Goal: Complete application form: Complete application form

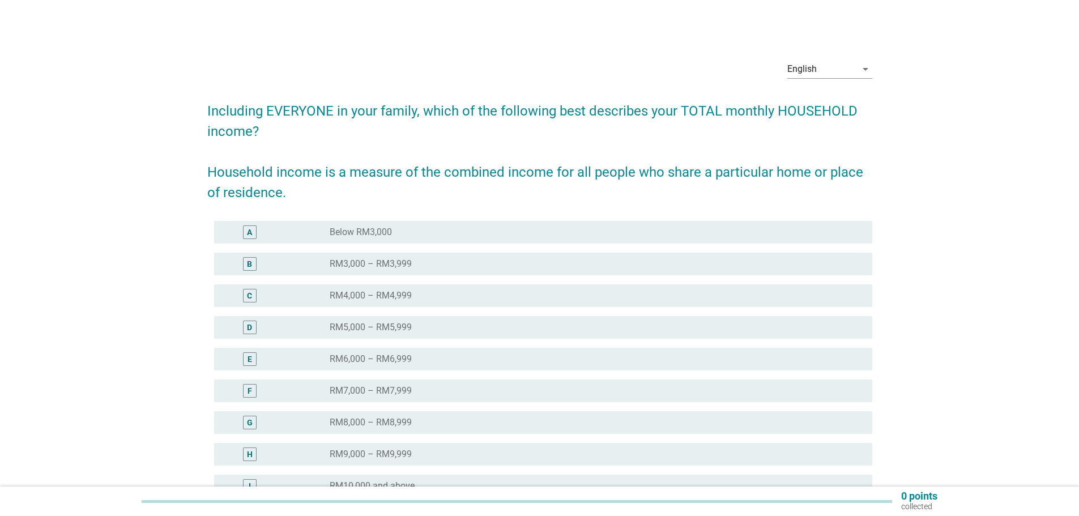
click at [422, 320] on div "D radio_button_unchecked RM5,000 – RM5,999" at bounding box center [543, 327] width 658 height 23
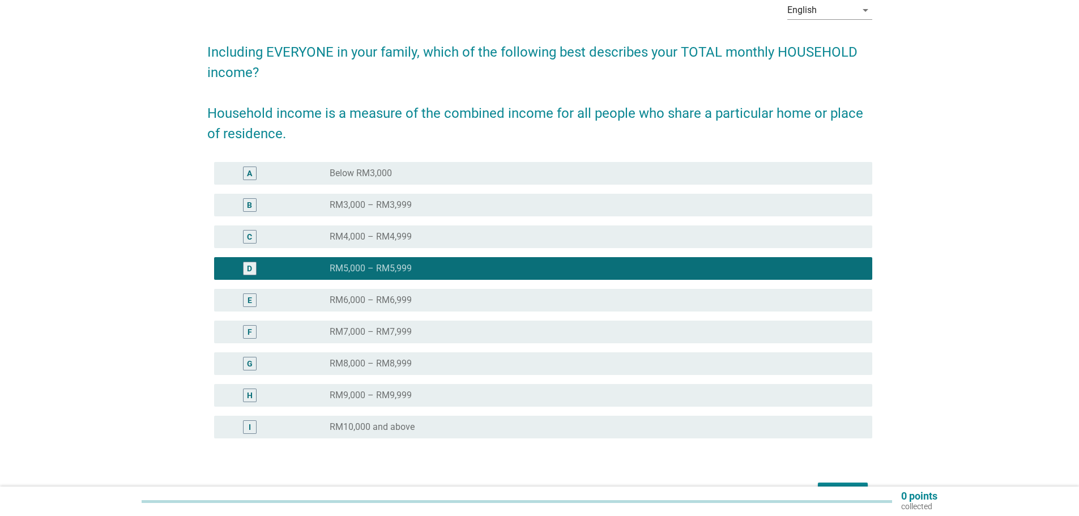
scroll to position [130, 0]
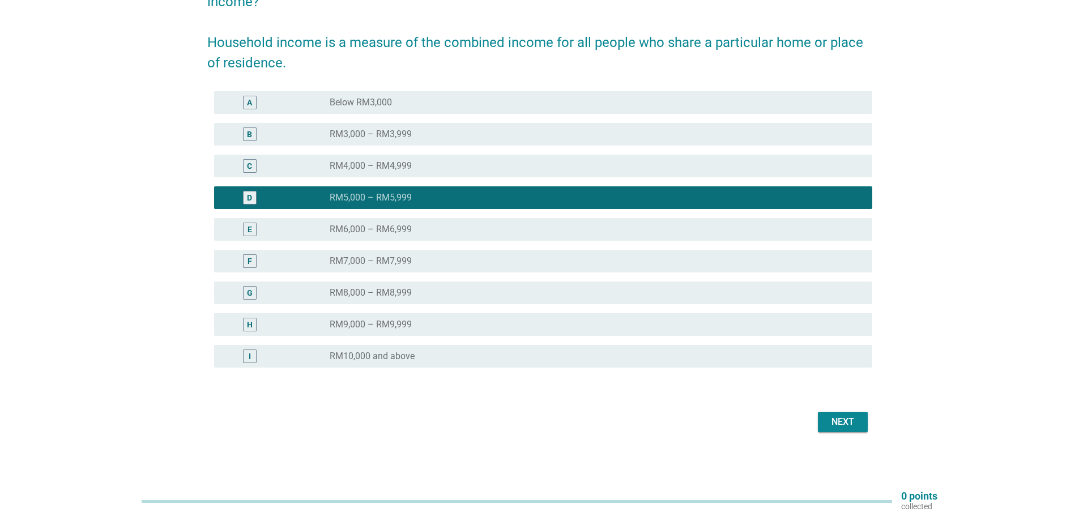
click at [819, 426] on button "Next" at bounding box center [843, 422] width 50 height 20
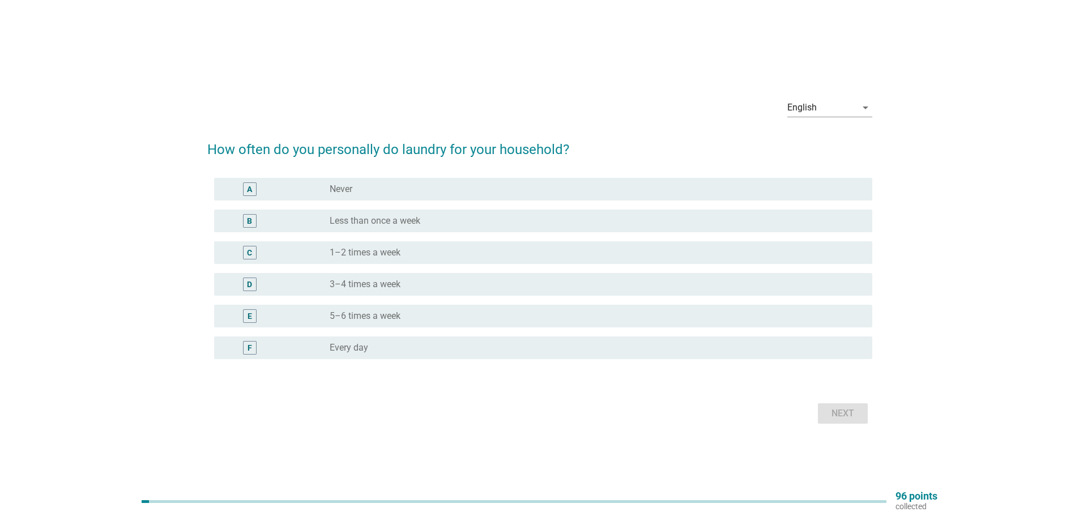
drag, startPoint x: 396, startPoint y: 284, endPoint x: 566, endPoint y: 320, distance: 173.7
click at [398, 286] on label "3–4 times a week" at bounding box center [365, 284] width 71 height 11
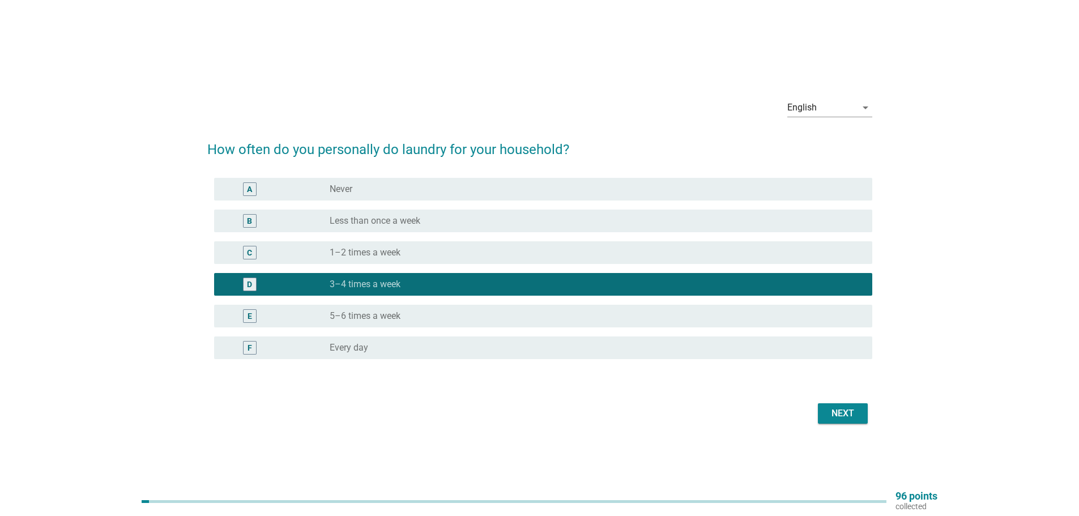
click at [398, 348] on div "radio_button_unchecked Every day" at bounding box center [592, 347] width 525 height 11
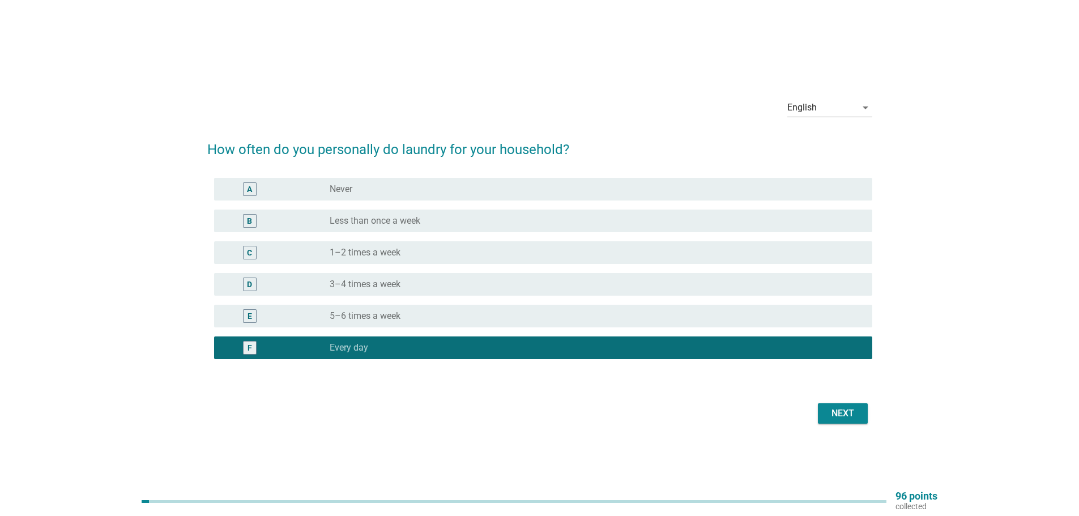
click at [829, 418] on div "Next" at bounding box center [843, 414] width 32 height 14
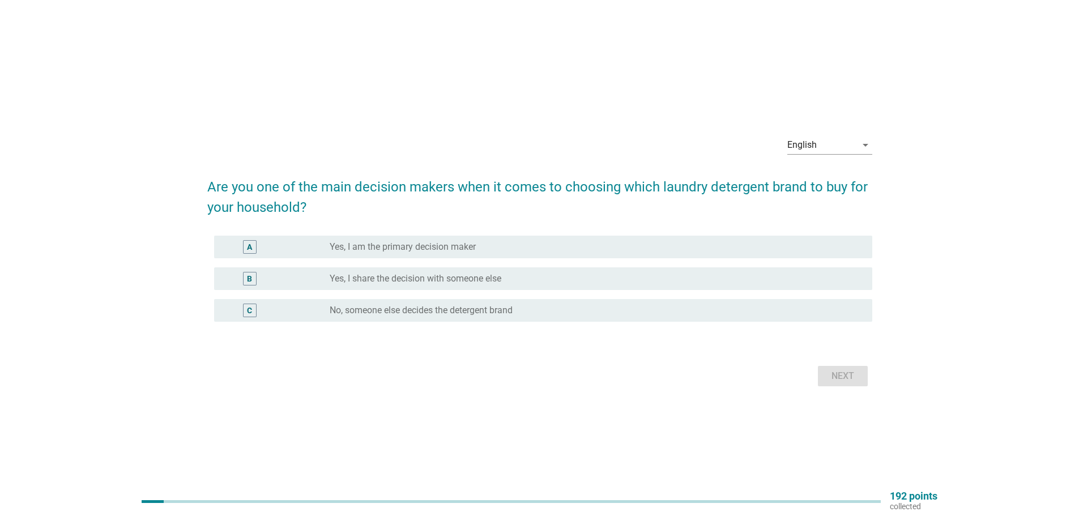
click at [595, 276] on div "radio_button_unchecked Yes, I share the decision with someone else" at bounding box center [592, 278] width 525 height 11
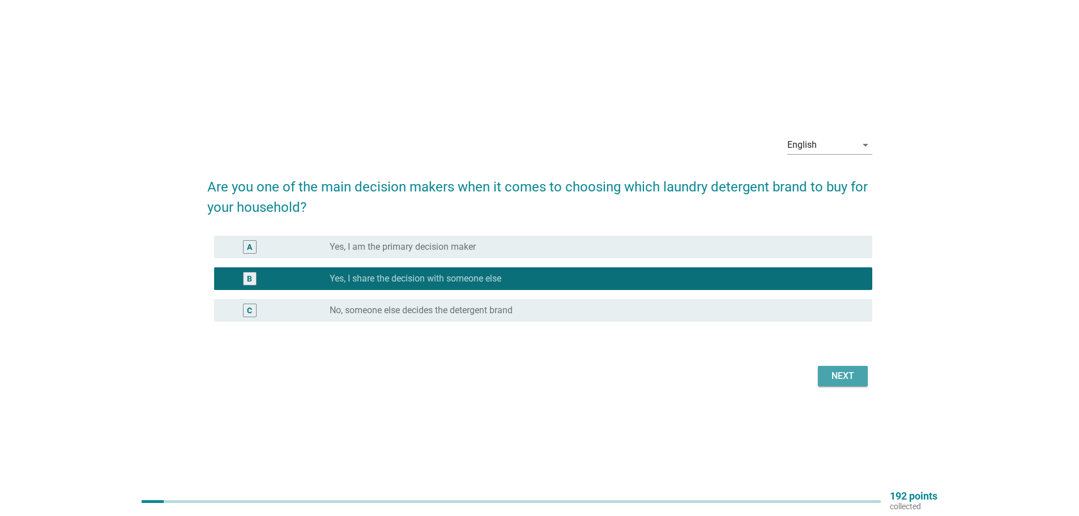
click at [865, 386] on button "Next" at bounding box center [843, 376] width 50 height 20
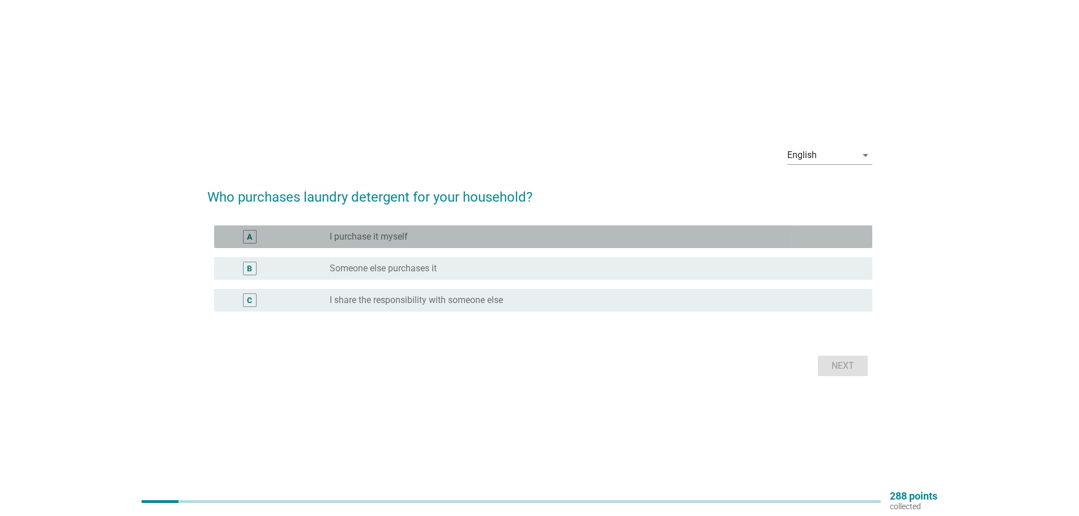
click at [404, 233] on label "I purchase it myself" at bounding box center [369, 236] width 78 height 11
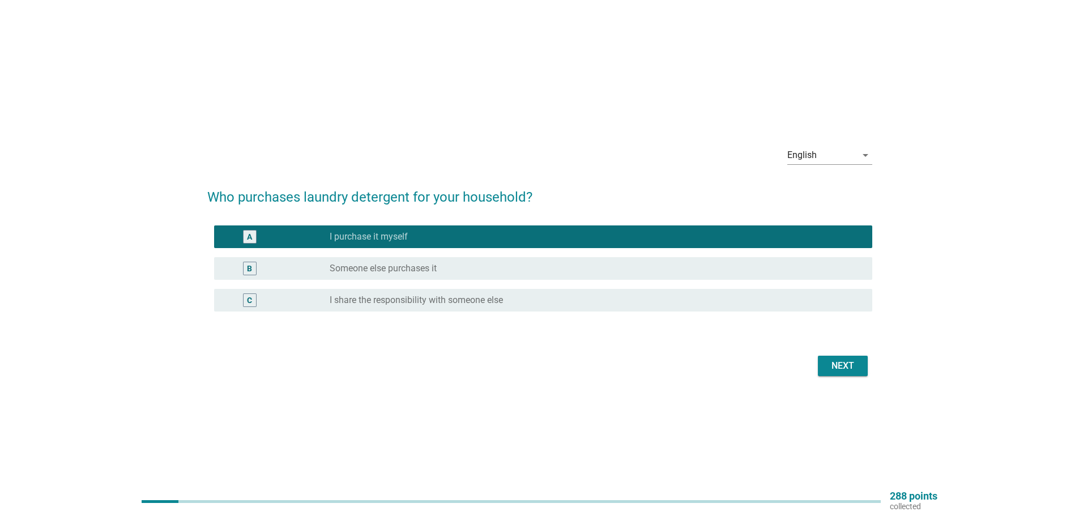
click at [828, 368] on div "Next" at bounding box center [843, 366] width 32 height 14
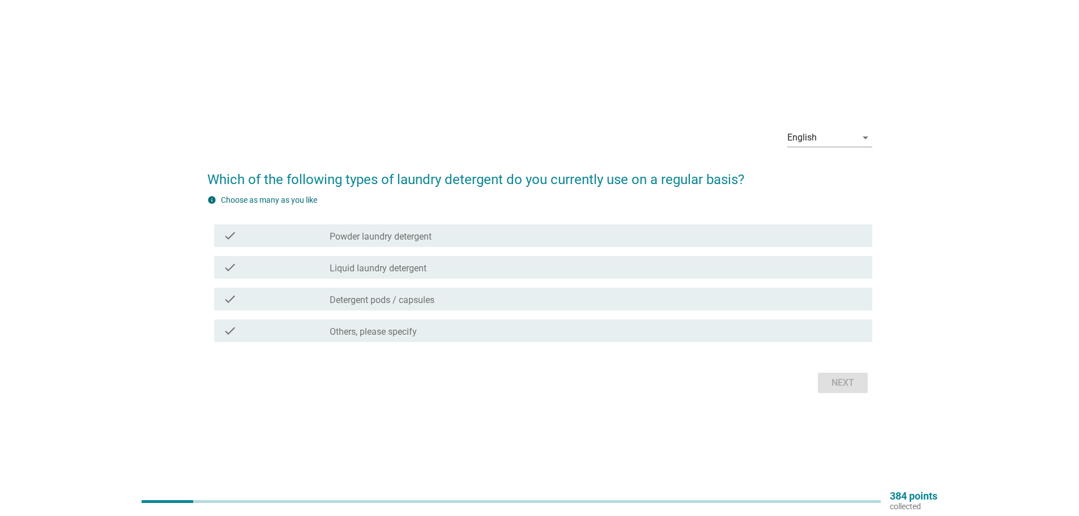
click at [500, 262] on div "check_box_outline_blank Liquid laundry detergent" at bounding box center [597, 268] width 534 height 14
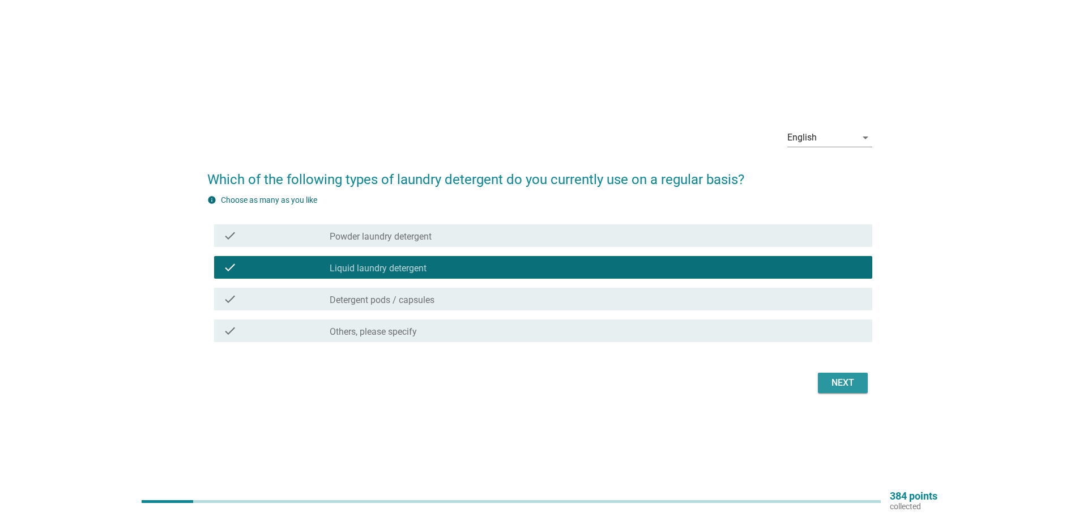
drag, startPoint x: 858, startPoint y: 377, endPoint x: 866, endPoint y: 378, distance: 8.0
click at [859, 378] on button "Next" at bounding box center [843, 383] width 50 height 20
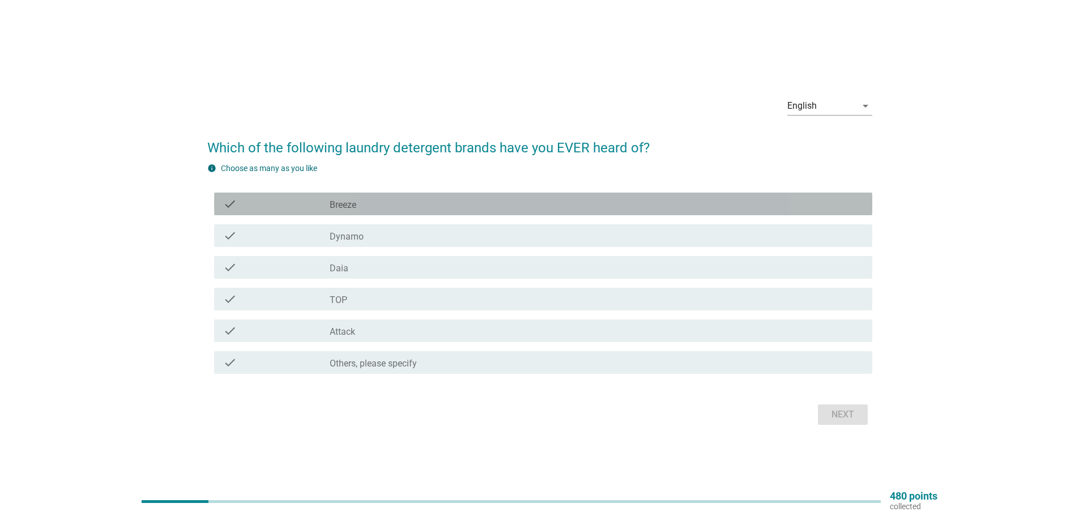
click at [384, 211] on div "check check_box_outline_blank Breeze" at bounding box center [543, 204] width 658 height 23
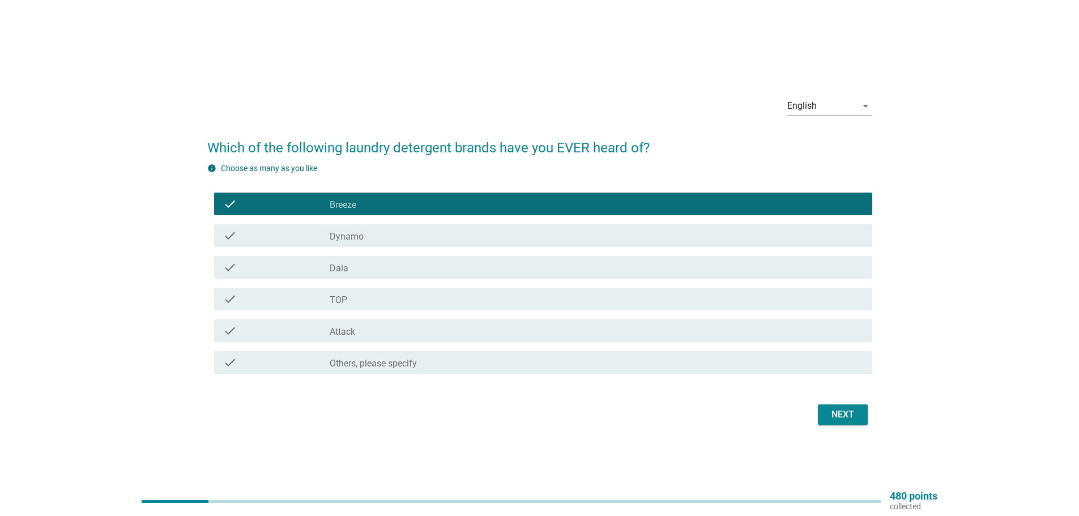
click at [382, 235] on div "check_box_outline_blank Dynamo" at bounding box center [597, 236] width 534 height 14
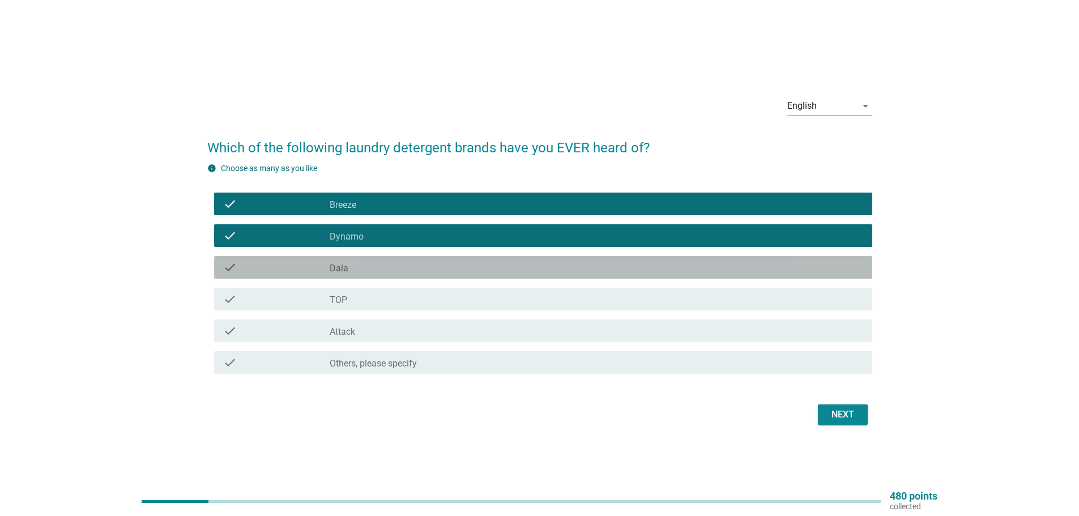
drag, startPoint x: 380, startPoint y: 259, endPoint x: 386, endPoint y: 256, distance: 6.3
click at [380, 259] on div "check check_box_outline_blank Daia" at bounding box center [543, 267] width 658 height 23
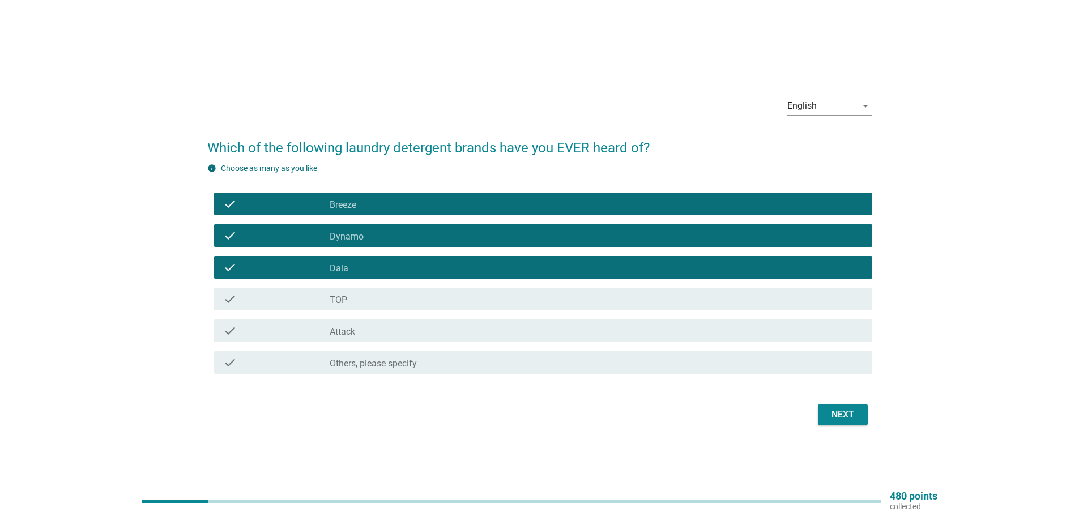
click at [371, 300] on div "check_box_outline_blank TOP" at bounding box center [597, 299] width 534 height 14
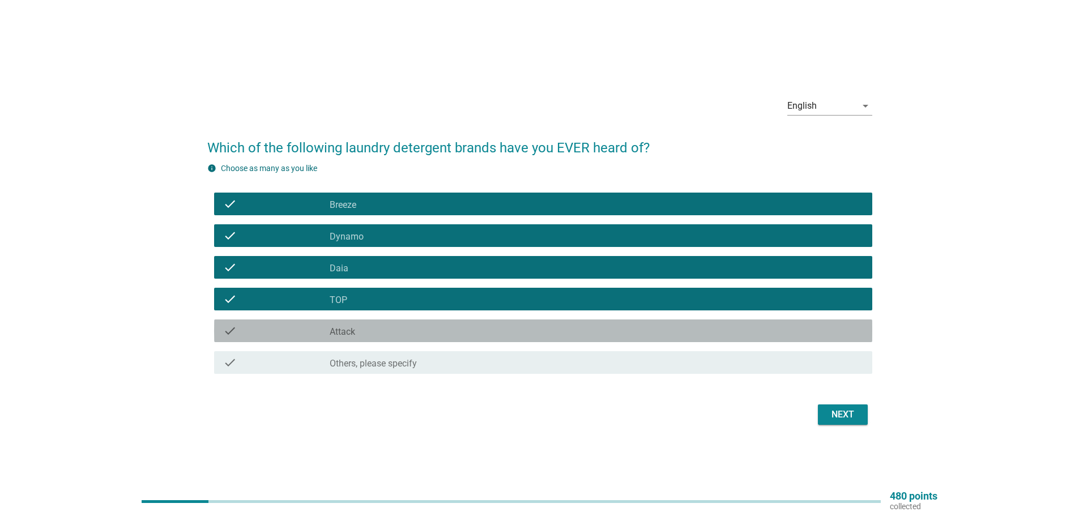
drag, startPoint x: 365, startPoint y: 325, endPoint x: 469, endPoint y: 352, distance: 107.7
click at [365, 326] on div "check_box_outline_blank Attack" at bounding box center [597, 331] width 534 height 14
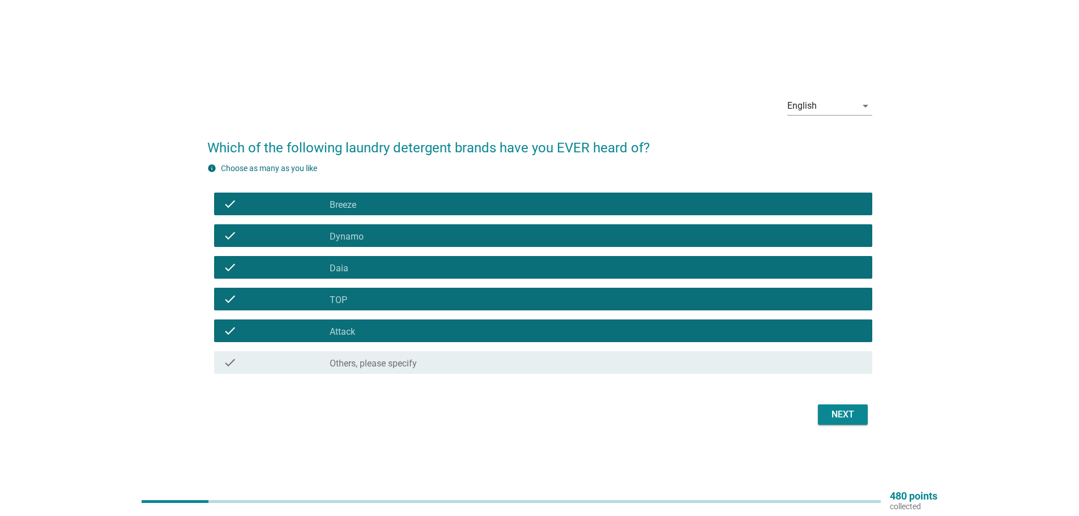
scroll to position [29, 0]
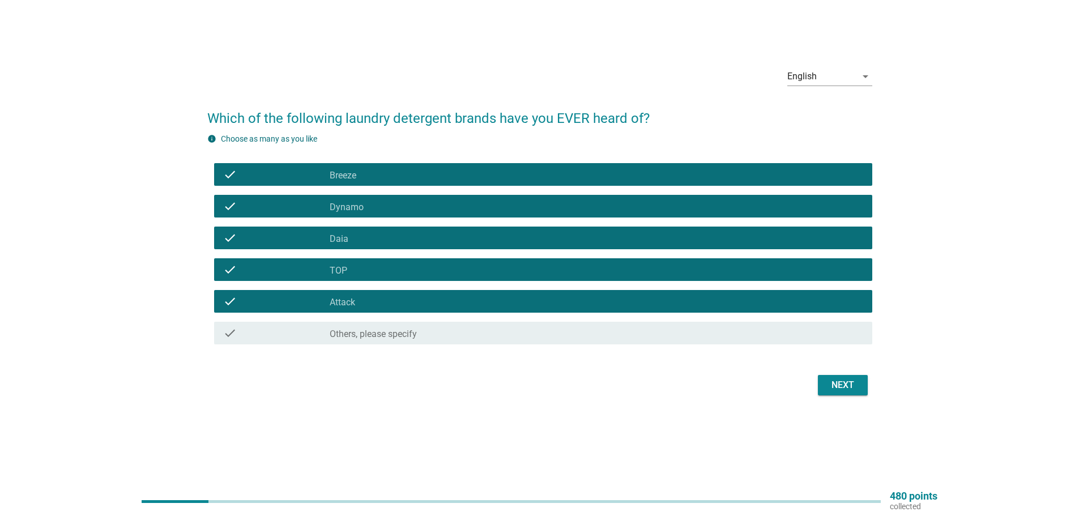
click at [853, 384] on div "Next" at bounding box center [843, 385] width 32 height 14
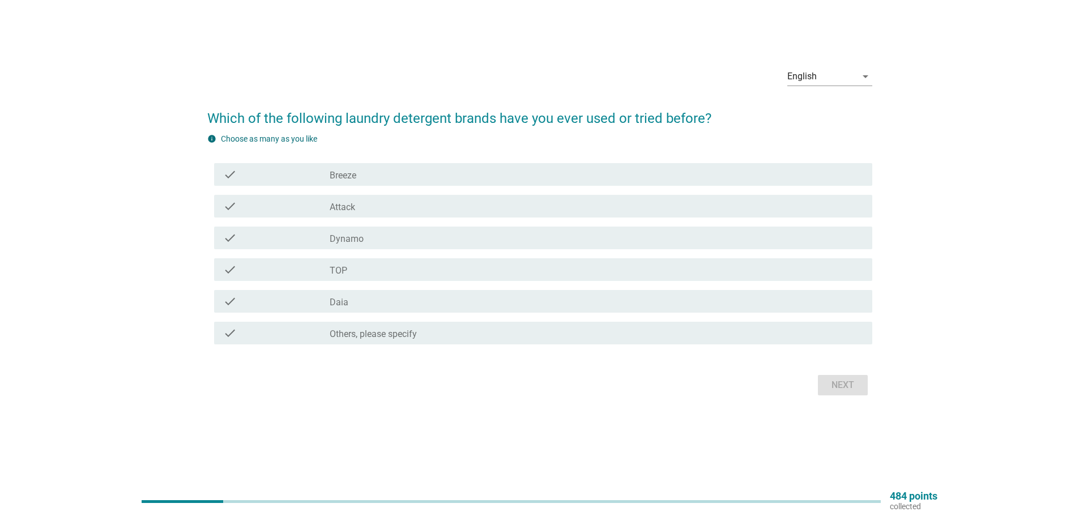
scroll to position [0, 0]
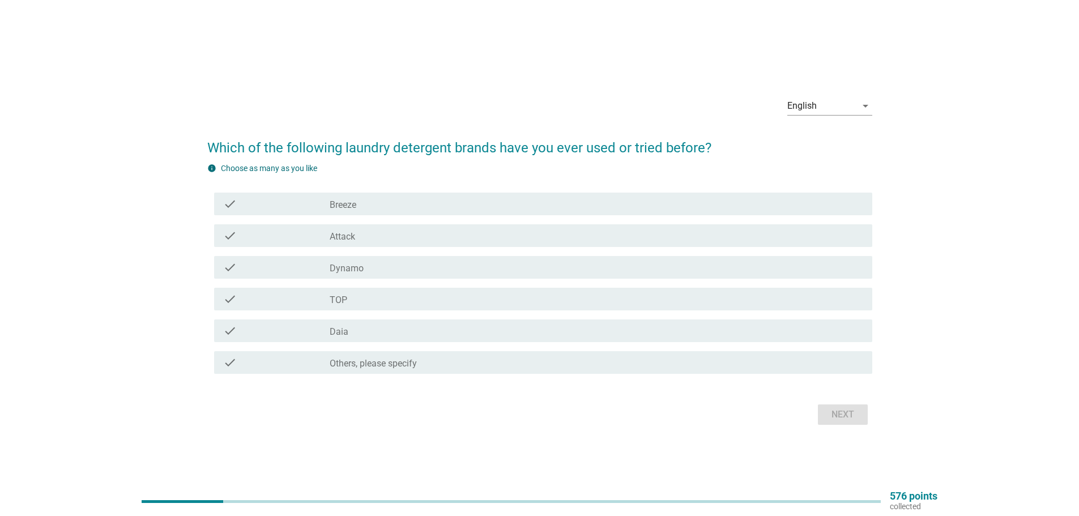
click at [353, 203] on label "Breeze" at bounding box center [343, 204] width 27 height 11
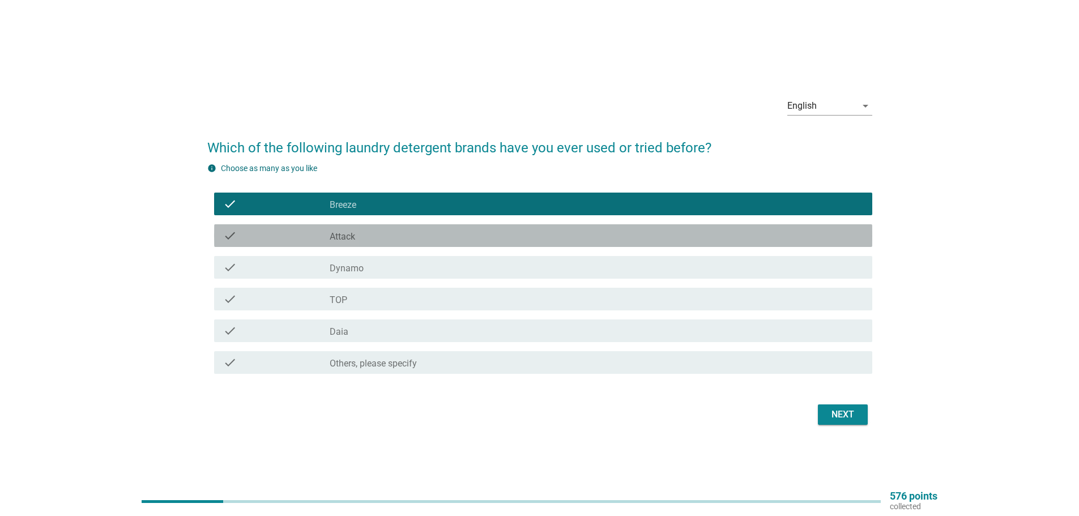
drag, startPoint x: 355, startPoint y: 232, endPoint x: 366, endPoint y: 254, distance: 24.3
click at [355, 234] on label "Attack" at bounding box center [342, 236] width 25 height 11
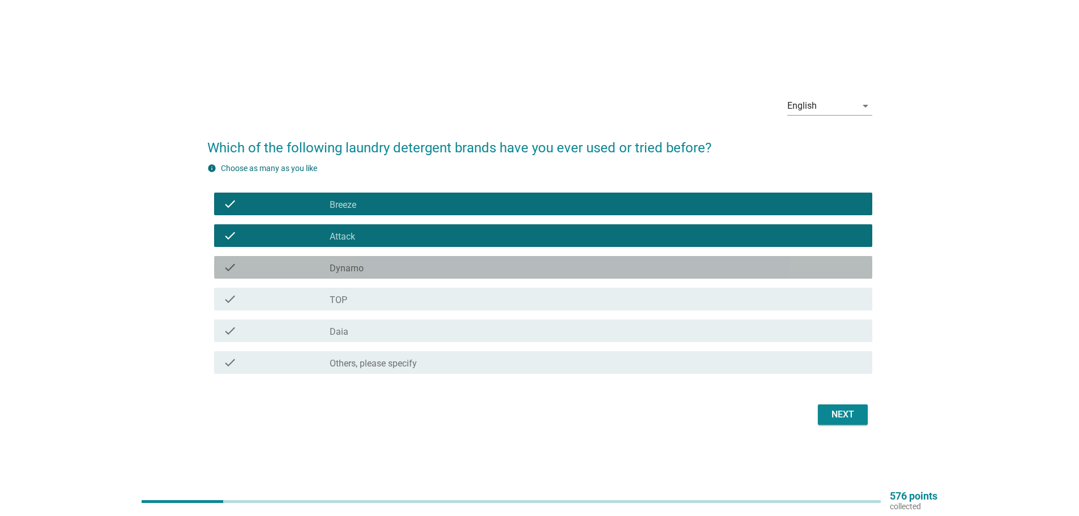
click at [371, 276] on div "check check_box_outline_blank Dynamo" at bounding box center [543, 267] width 658 height 23
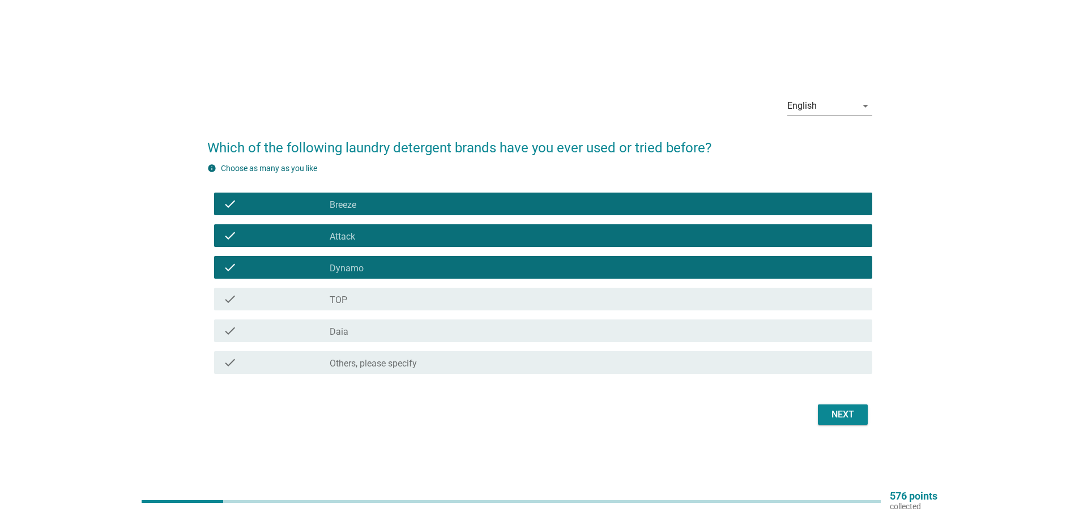
drag, startPoint x: 378, startPoint y: 300, endPoint x: 384, endPoint y: 304, distance: 7.3
click at [378, 301] on div "check_box_outline_blank TOP" at bounding box center [597, 299] width 534 height 14
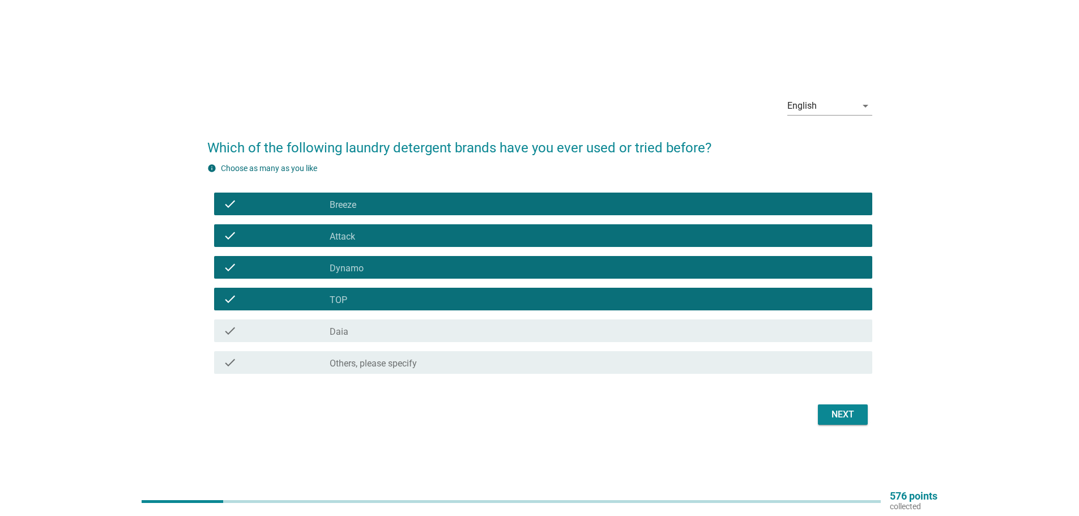
drag, startPoint x: 396, startPoint y: 335, endPoint x: 503, endPoint y: 356, distance: 109.0
click at [407, 336] on div "check_box_outline_blank Daia" at bounding box center [597, 331] width 534 height 14
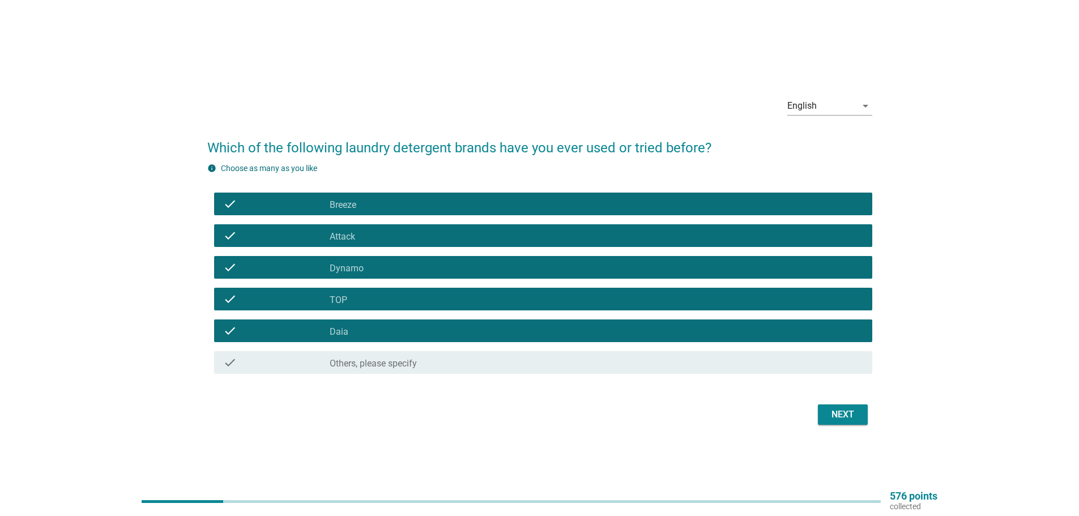
click at [848, 417] on div "Next" at bounding box center [843, 415] width 32 height 14
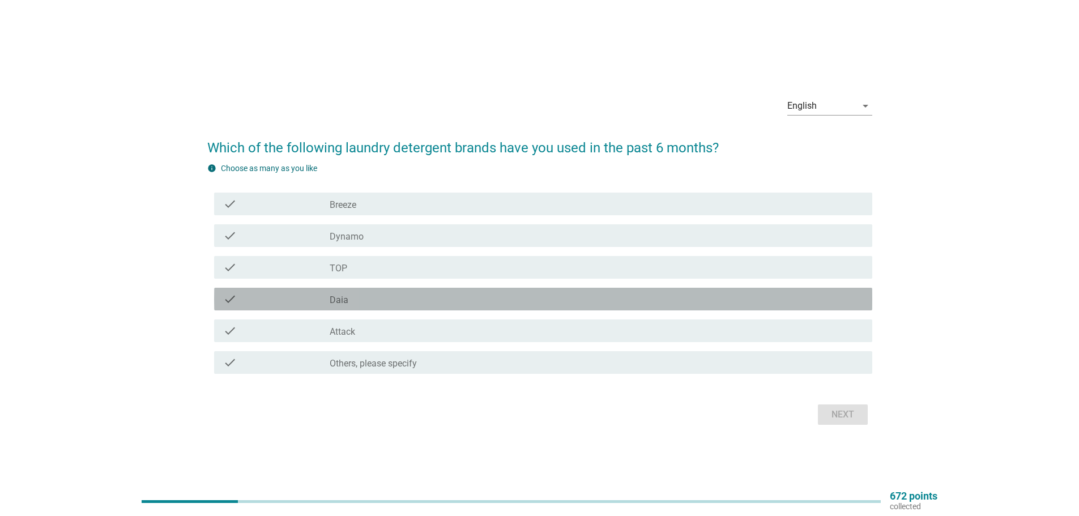
click at [344, 300] on label "Daia" at bounding box center [339, 300] width 19 height 11
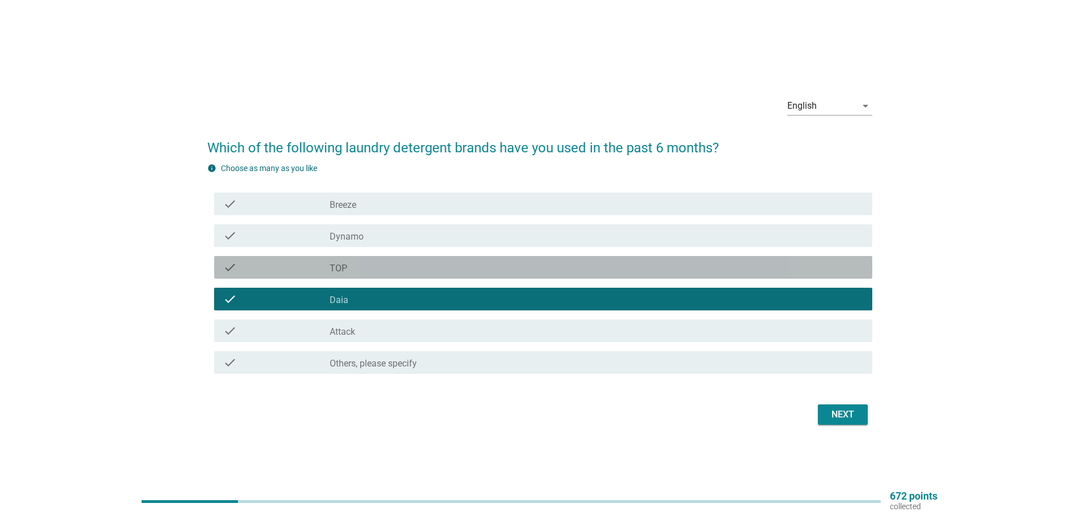
click at [364, 273] on div "check_box TOP" at bounding box center [597, 268] width 534 height 14
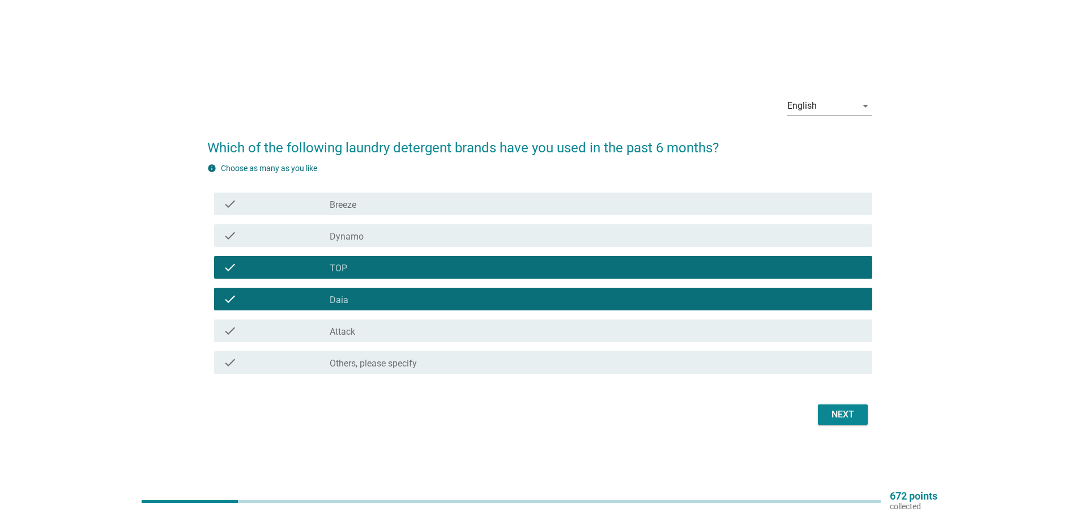
click at [850, 418] on div "Next" at bounding box center [843, 415] width 32 height 14
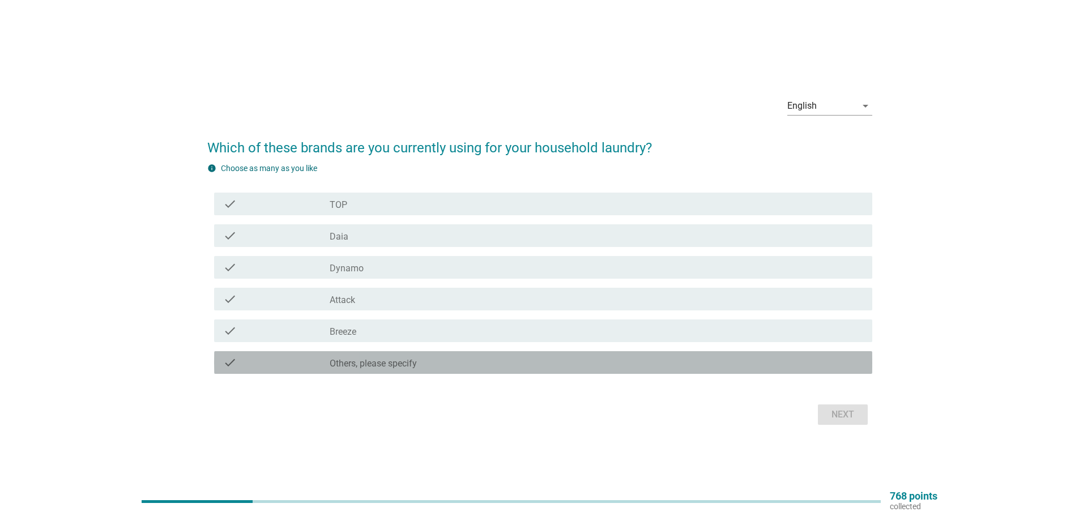
click at [406, 363] on label "Others, please specify" at bounding box center [373, 363] width 87 height 11
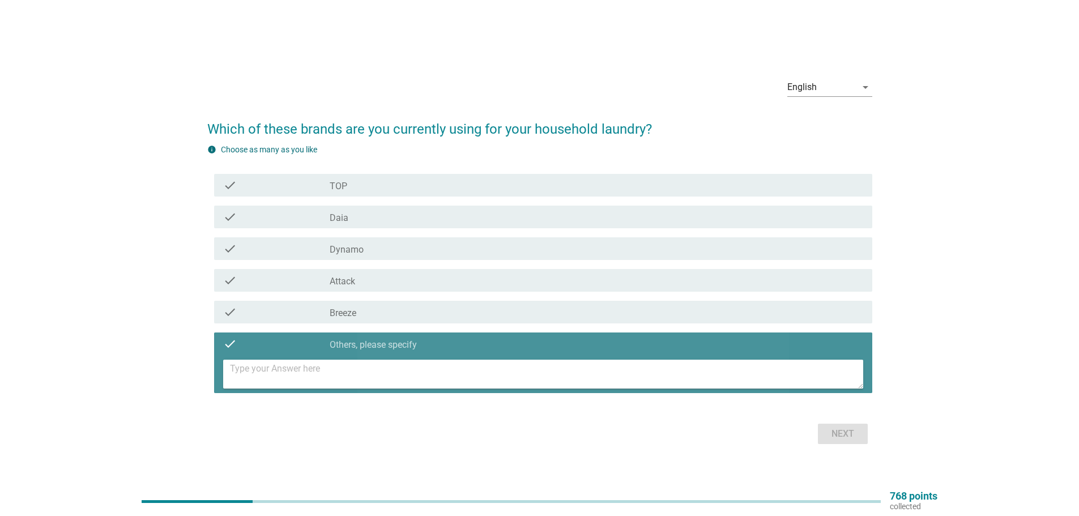
click at [367, 376] on textarea at bounding box center [546, 374] width 633 height 29
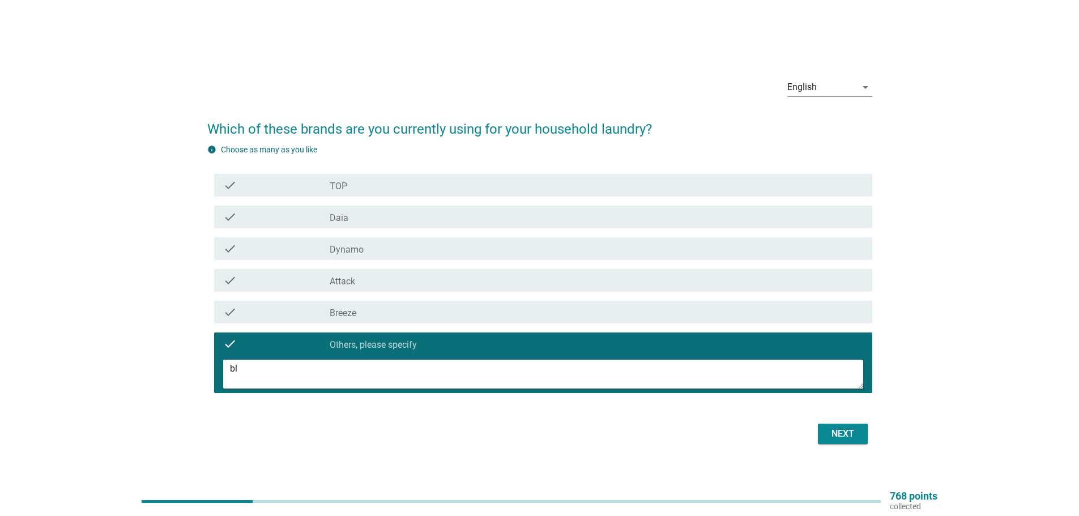
type textarea "b"
type textarea "[PERSON_NAME]"
click at [854, 433] on div "Next" at bounding box center [843, 434] width 32 height 14
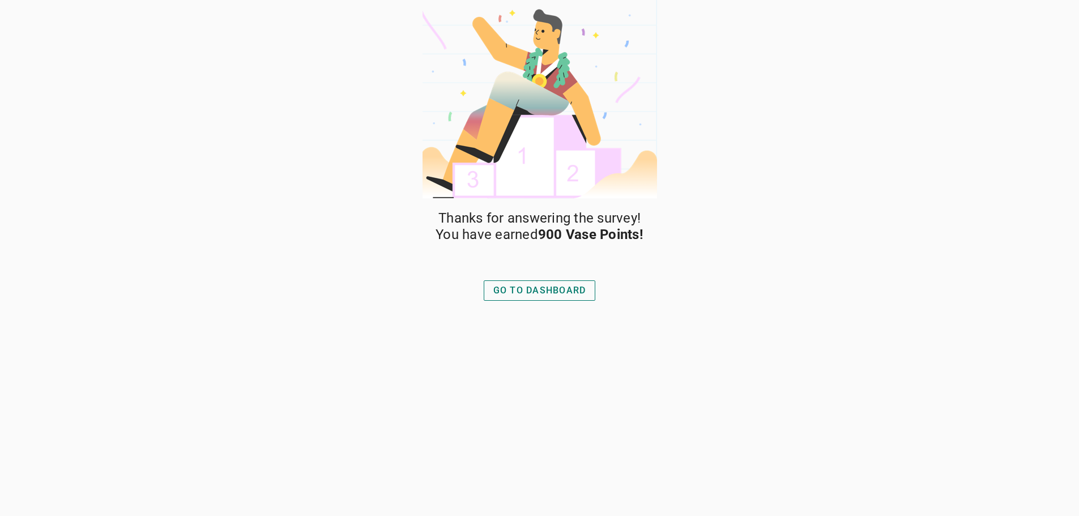
click at [564, 296] on div "GO TO DASHBOARD" at bounding box center [539, 291] width 93 height 14
